Goal: Task Accomplishment & Management: Manage account settings

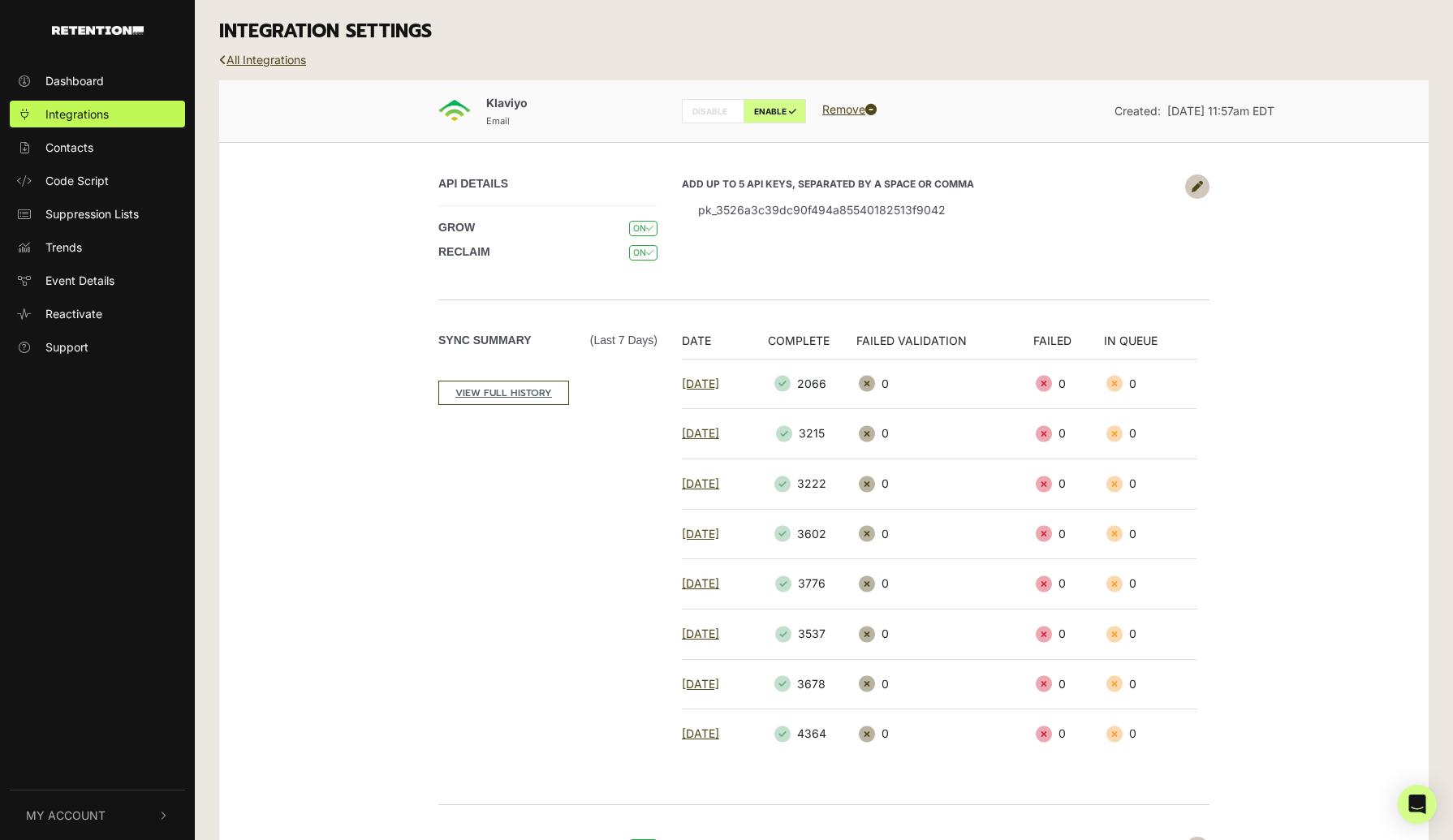
scroll to position [478, 0]
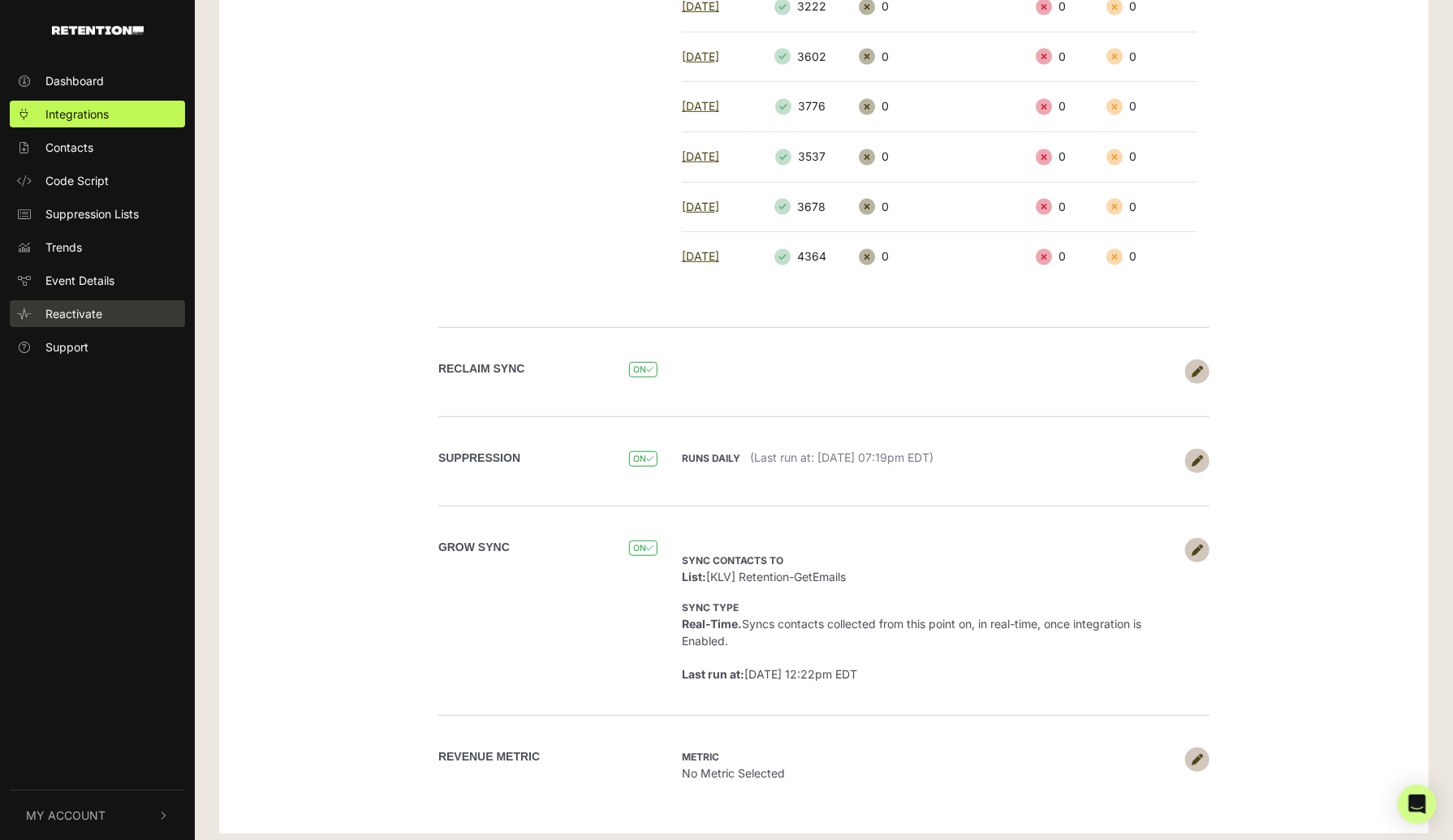
click at [89, 321] on span "Reactivate" at bounding box center [73, 314] width 57 height 17
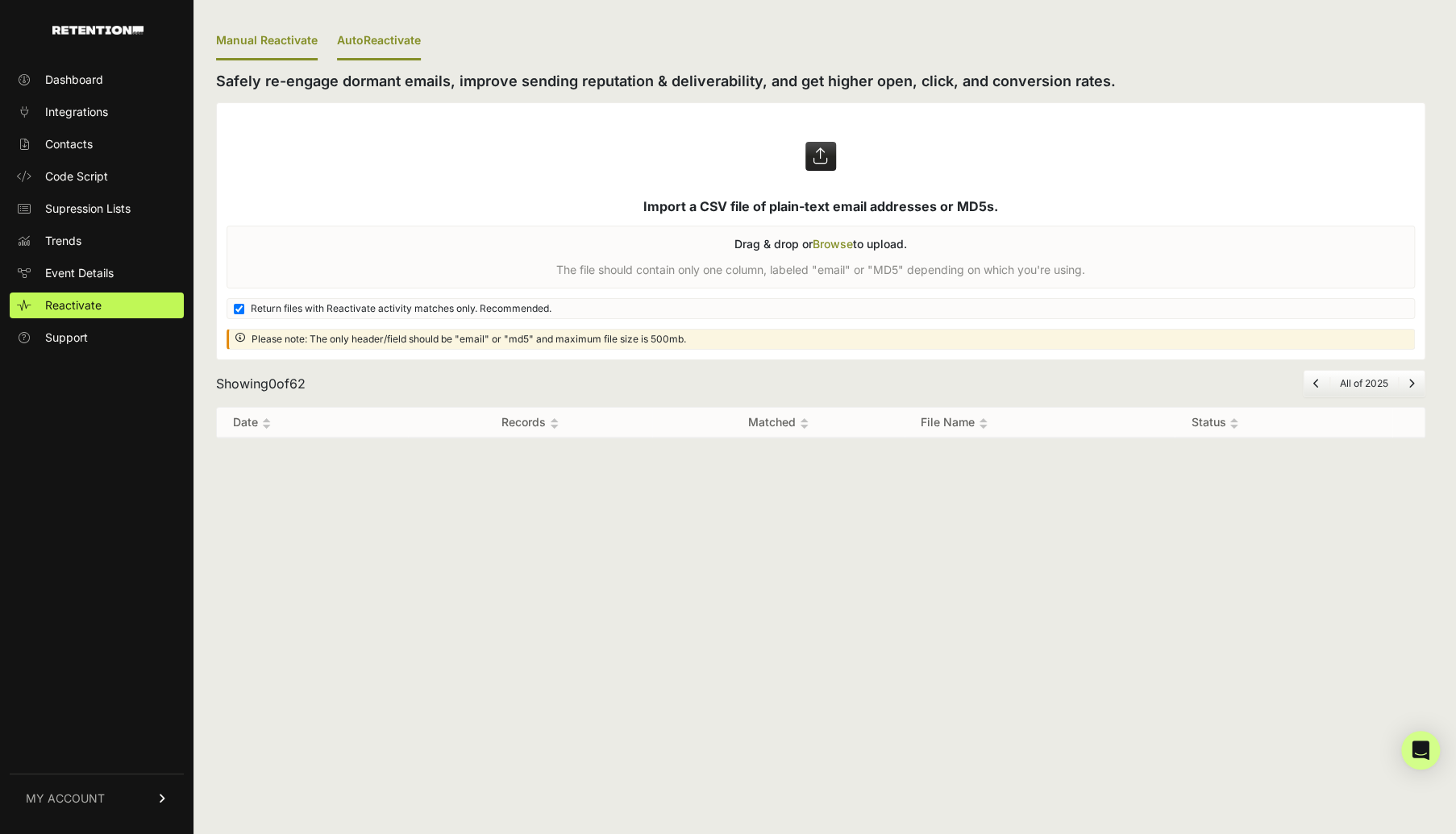
click at [380, 43] on link "AutoReactivate" at bounding box center [378, 41] width 84 height 37
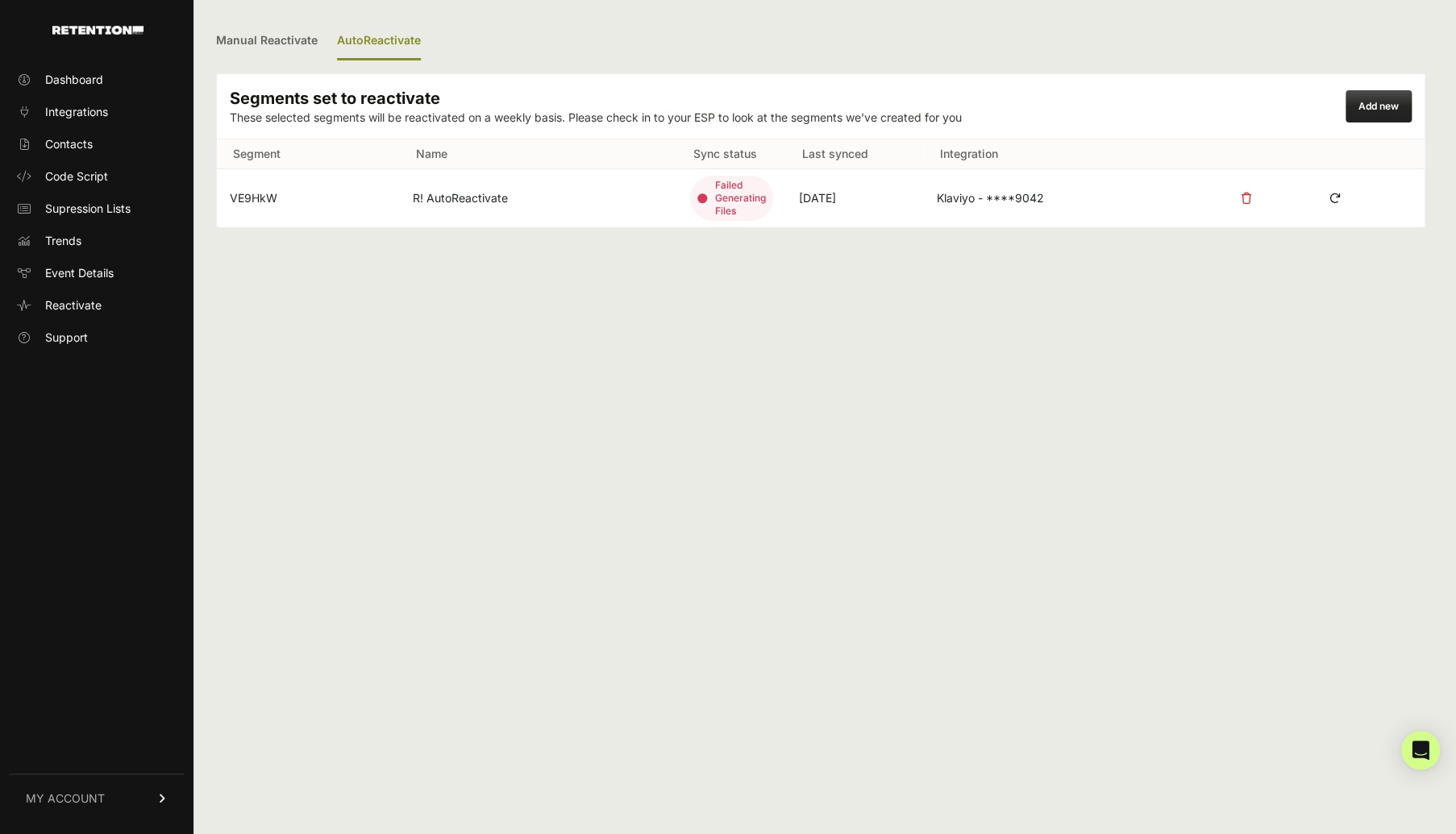
click at [733, 192] on div "● Failed generating files" at bounding box center [731, 198] width 83 height 45
click at [1332, 196] on icon at bounding box center [1334, 198] width 24 height 24
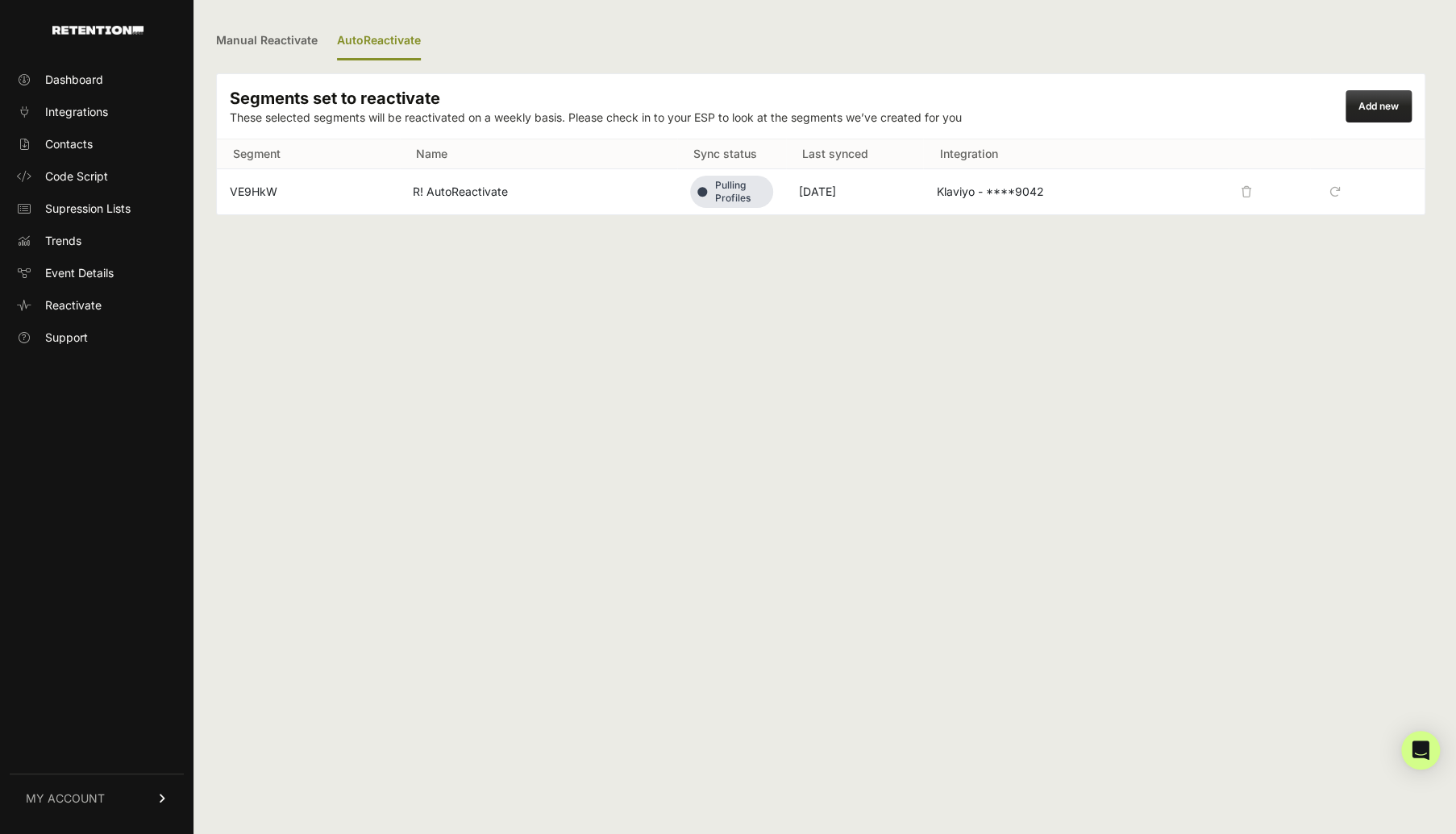
click at [1110, 244] on div "Manual Reactivate AutoReactivate Segments set to reactivate These selected segm…" at bounding box center [821, 417] width 1254 height 834
